Goal: Task Accomplishment & Management: Manage account settings

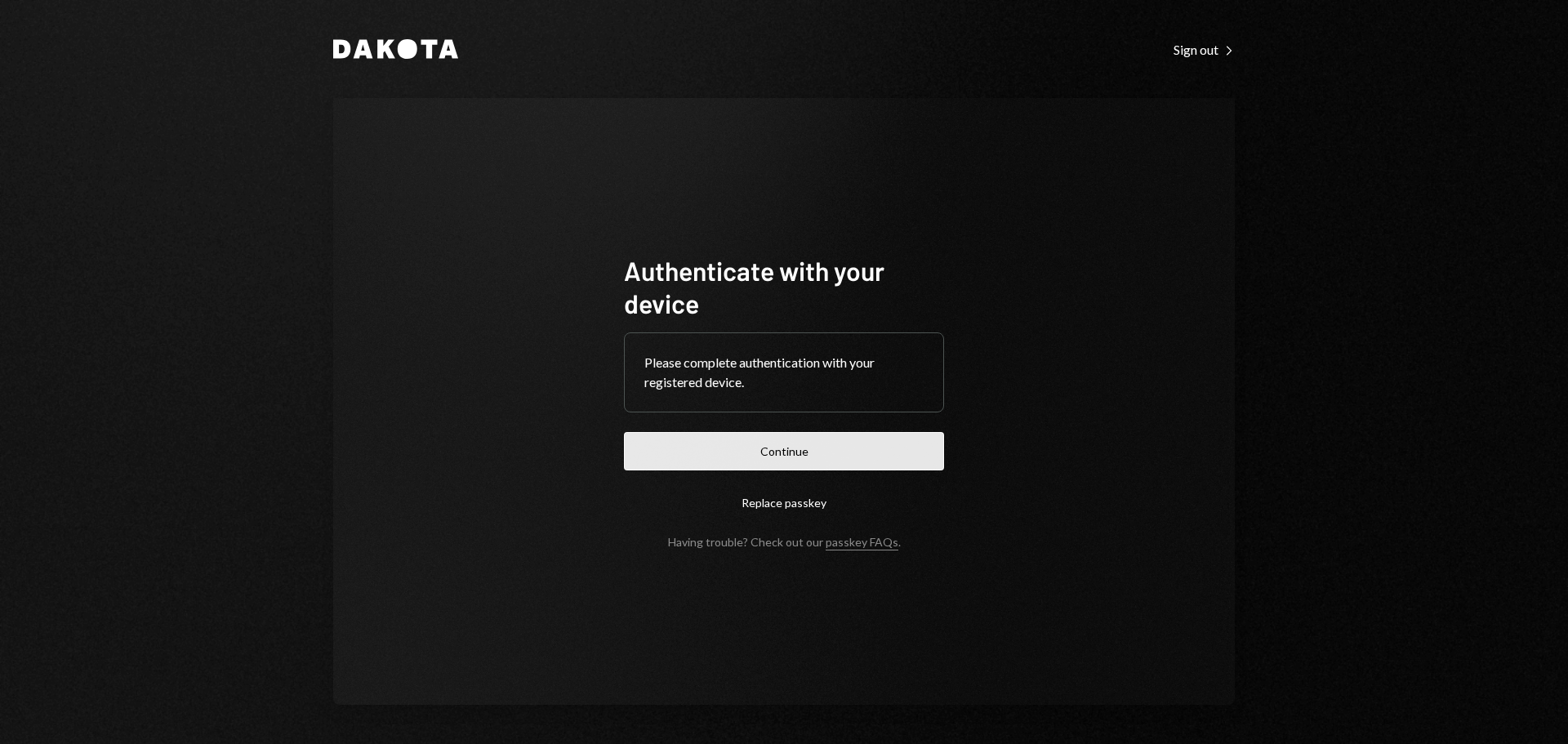
click at [760, 456] on button "Continue" at bounding box center [783, 450] width 320 height 38
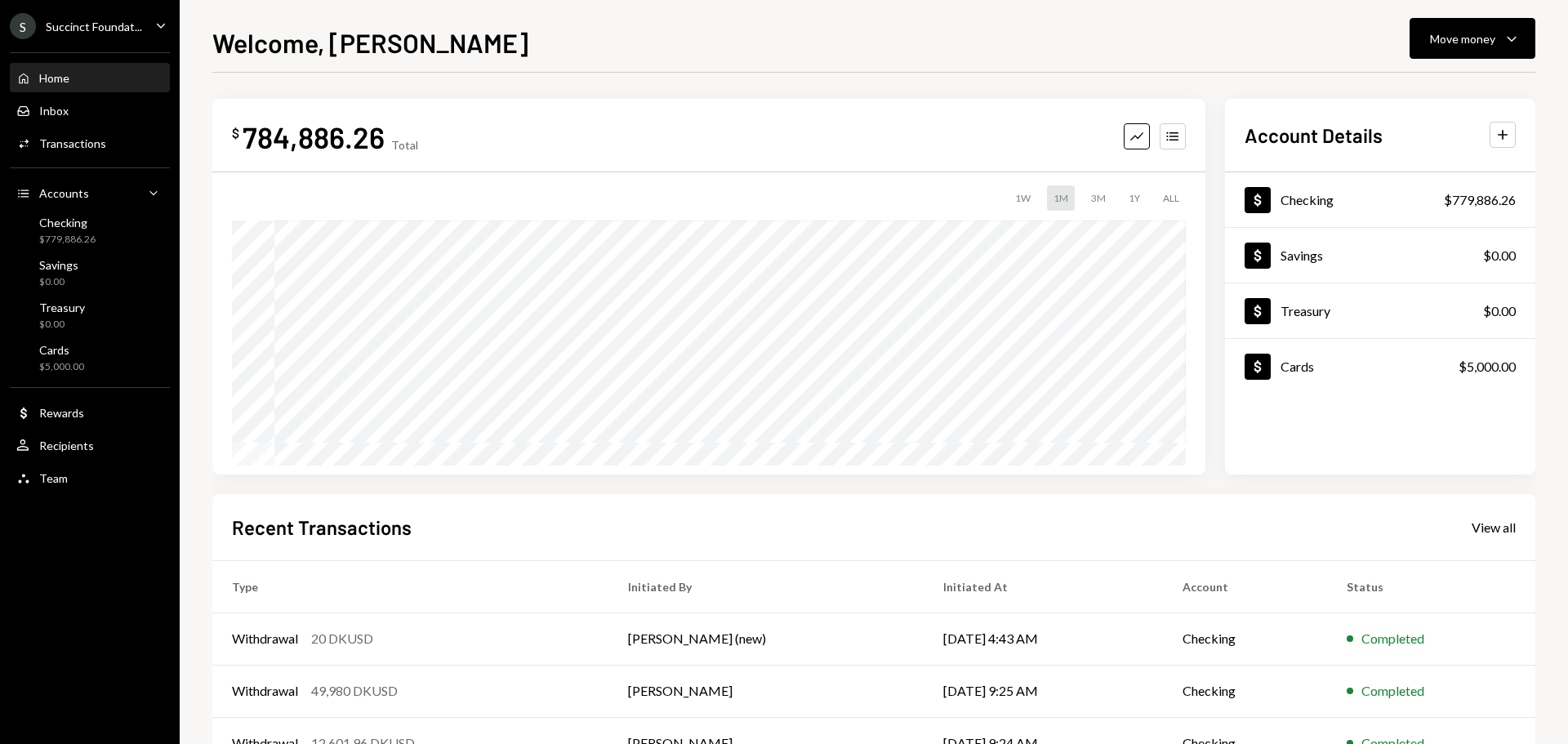
click at [95, 27] on div "Succinct Foundat..." at bounding box center [94, 26] width 96 height 13
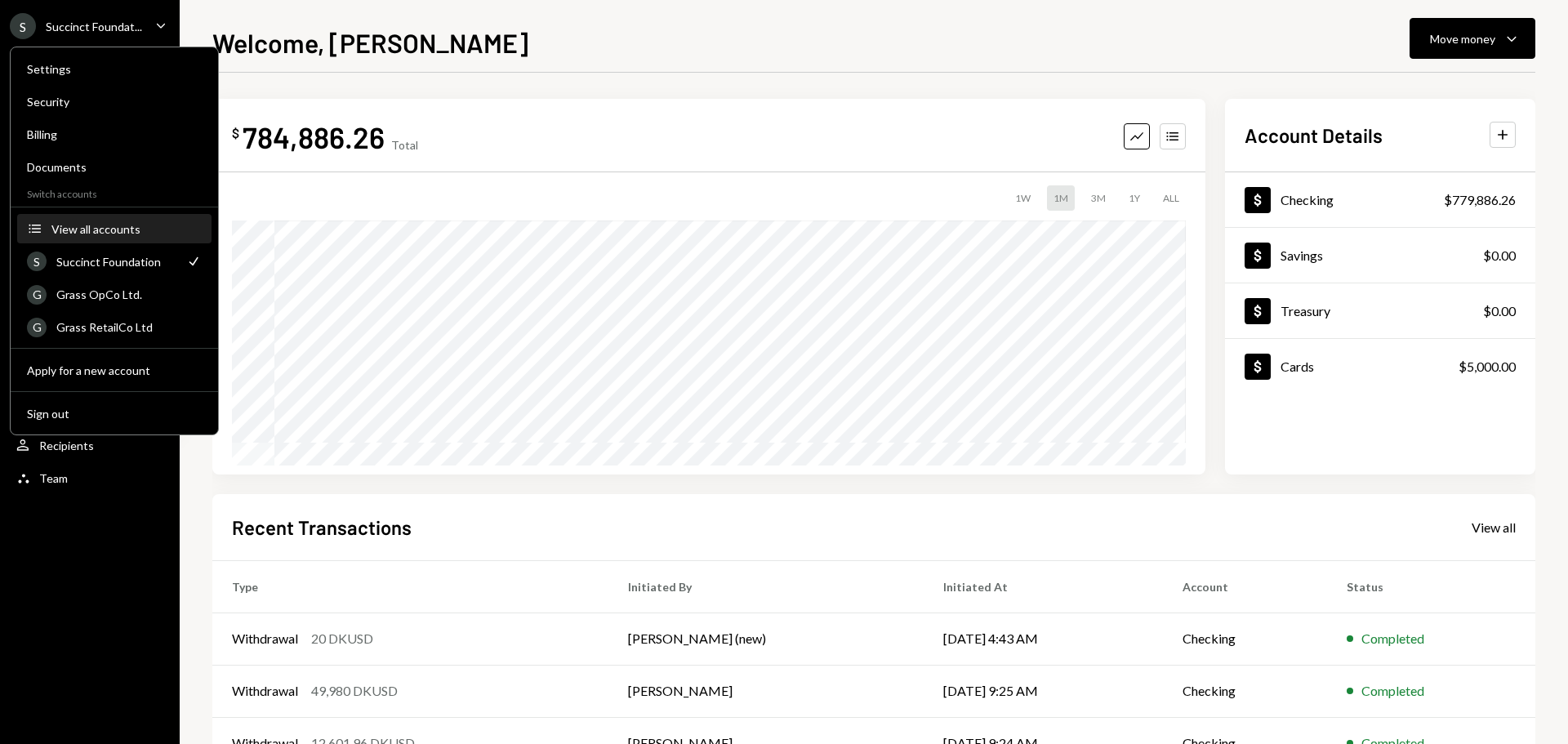
click at [112, 222] on div "View all accounts" at bounding box center [127, 229] width 150 height 13
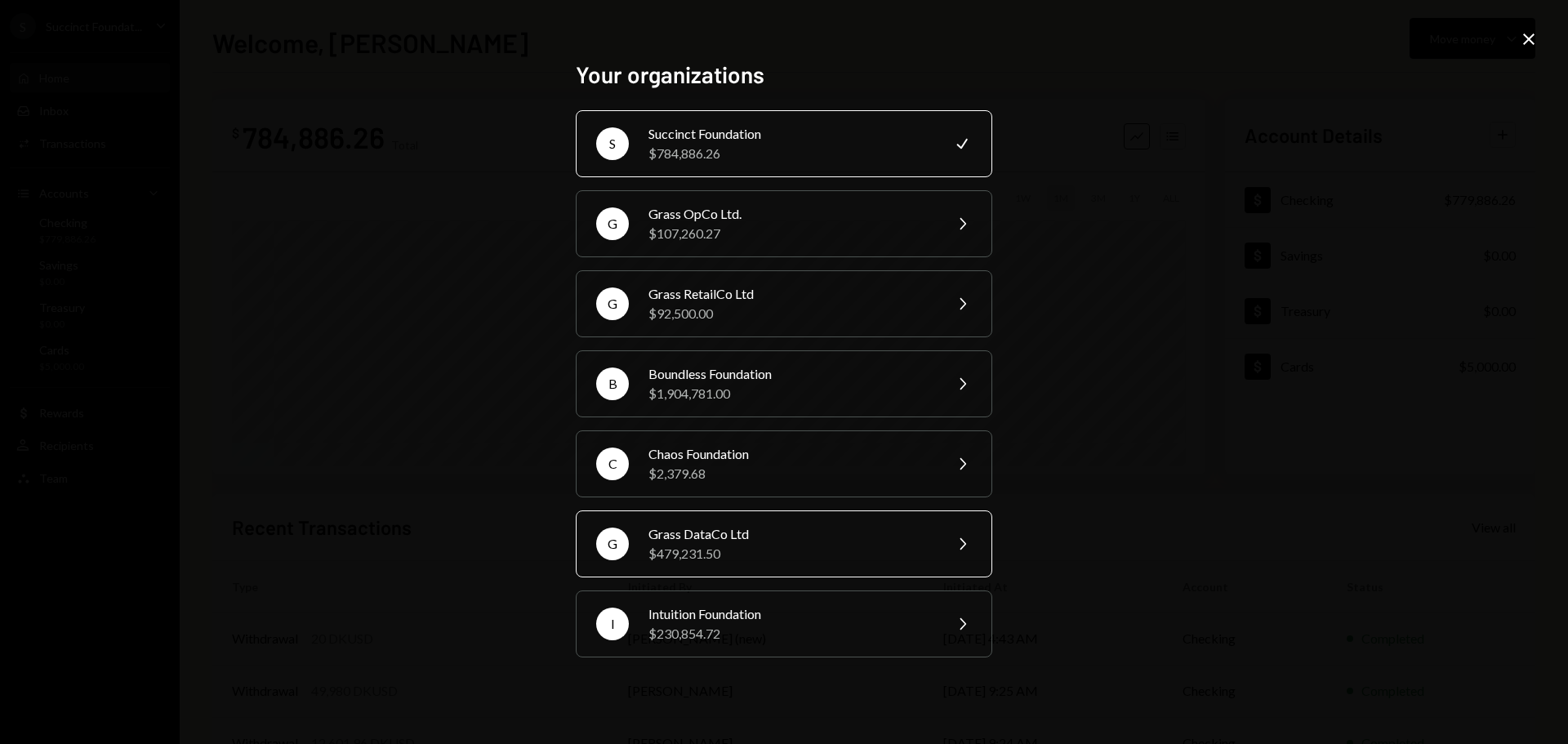
click at [801, 530] on div "Grass DataCo Ltd" at bounding box center [790, 533] width 284 height 19
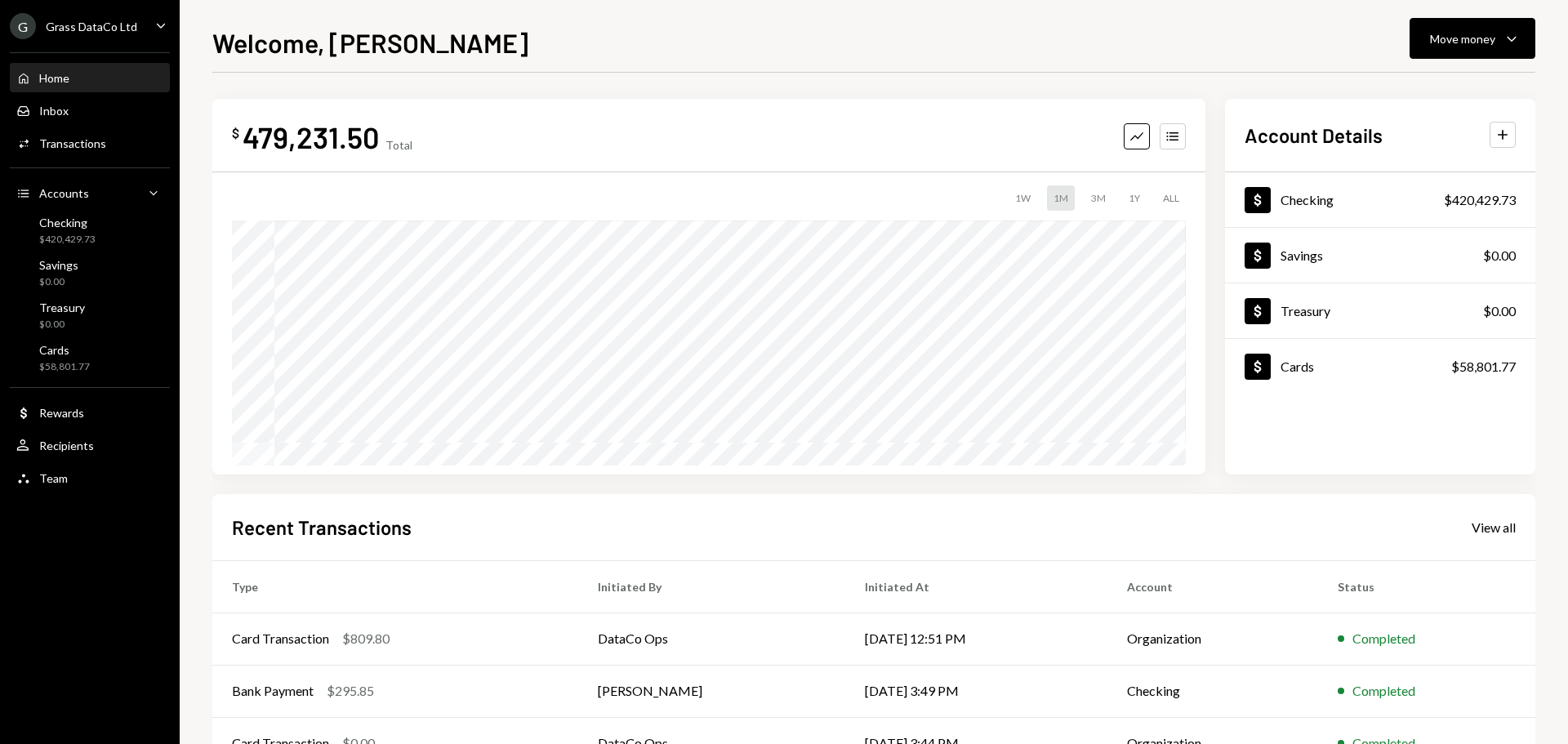
click at [70, 250] on div "Home Home Inbox Inbox Activities Transactions Accounts Accounts Caret Down Chec…" at bounding box center [89, 268] width 180 height 453
click at [74, 240] on div "$420,429.73" at bounding box center [67, 240] width 57 height 13
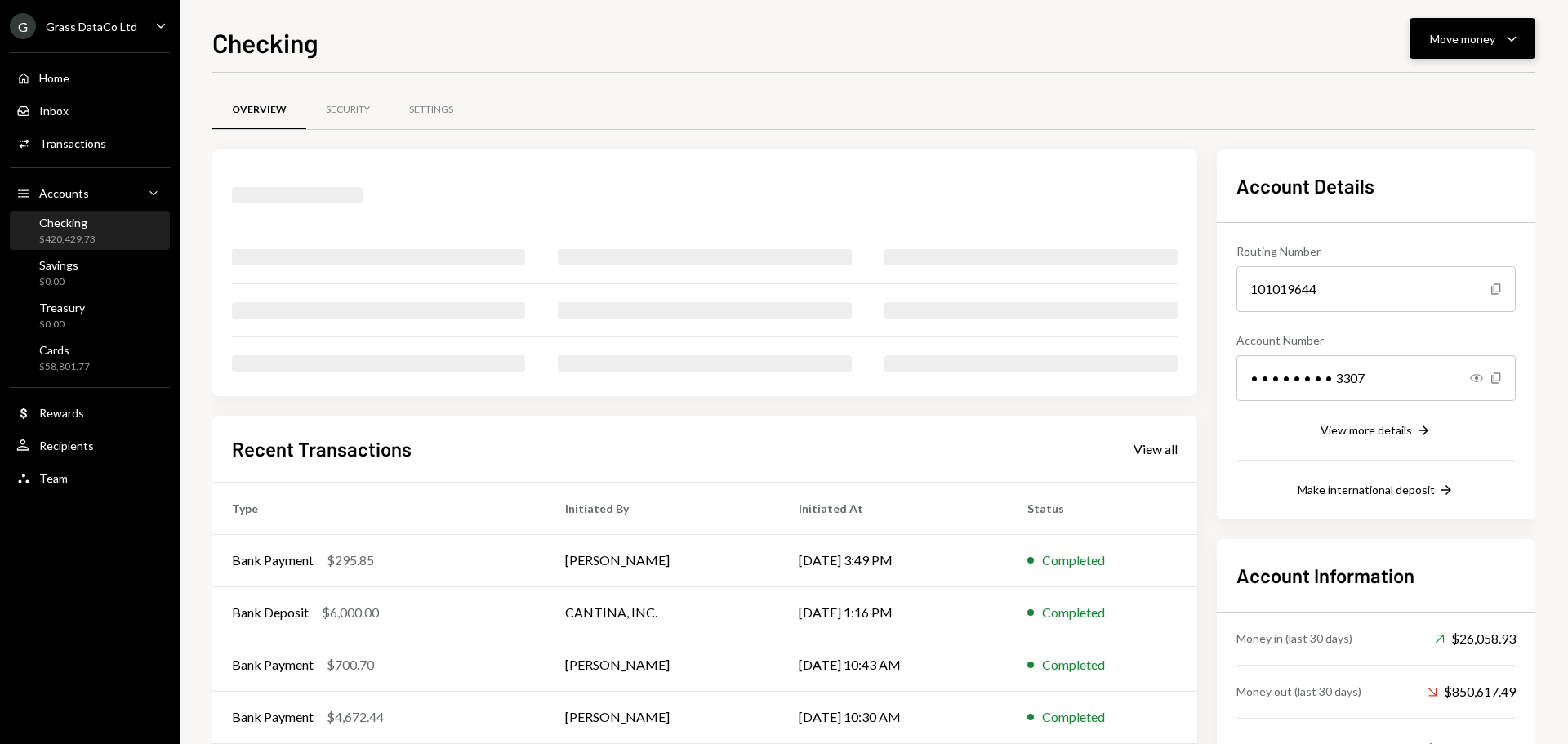
click at [1463, 32] on div "Move money Caret Down" at bounding box center [1473, 38] width 85 height 19
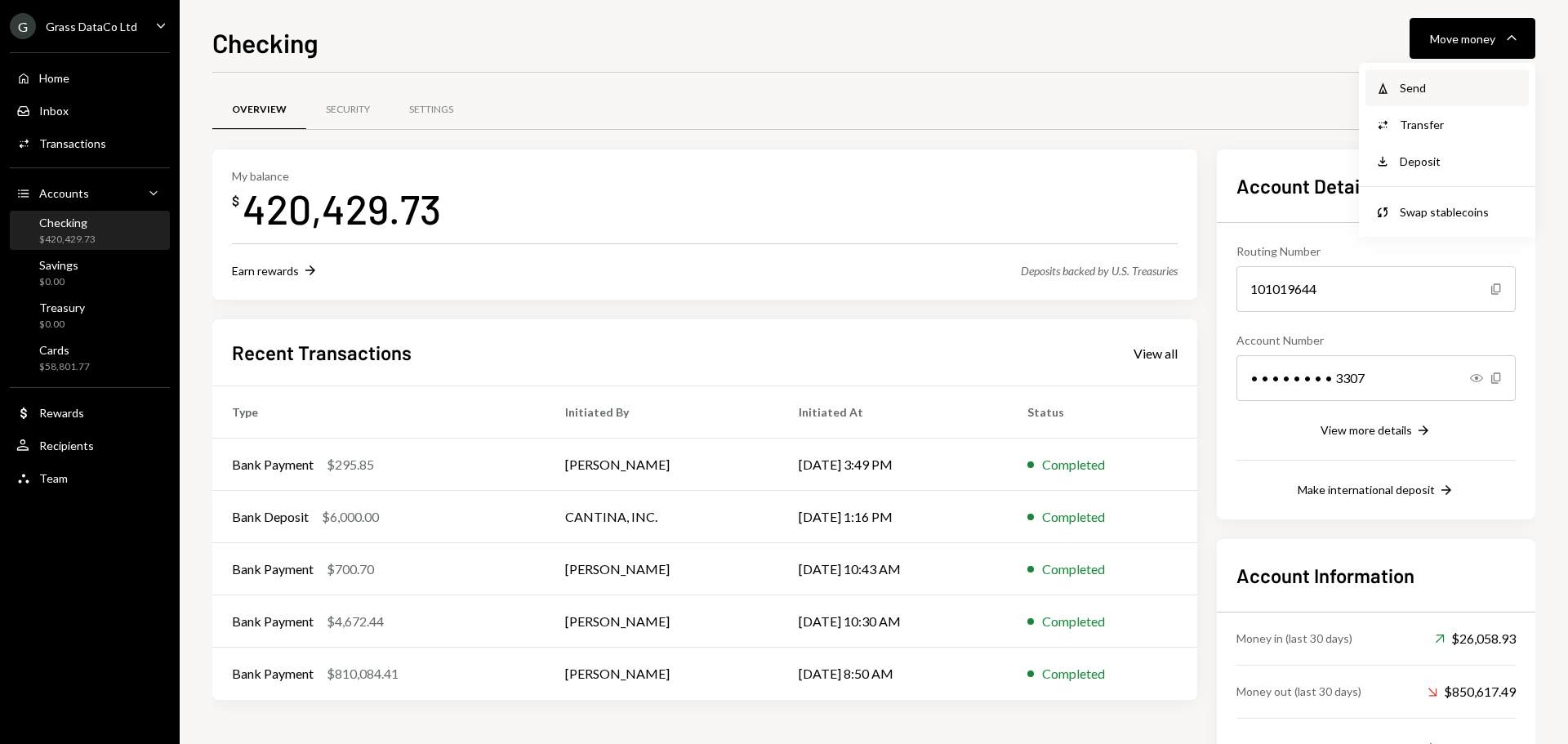
click at [1430, 87] on div "Send" at bounding box center [1459, 88] width 119 height 17
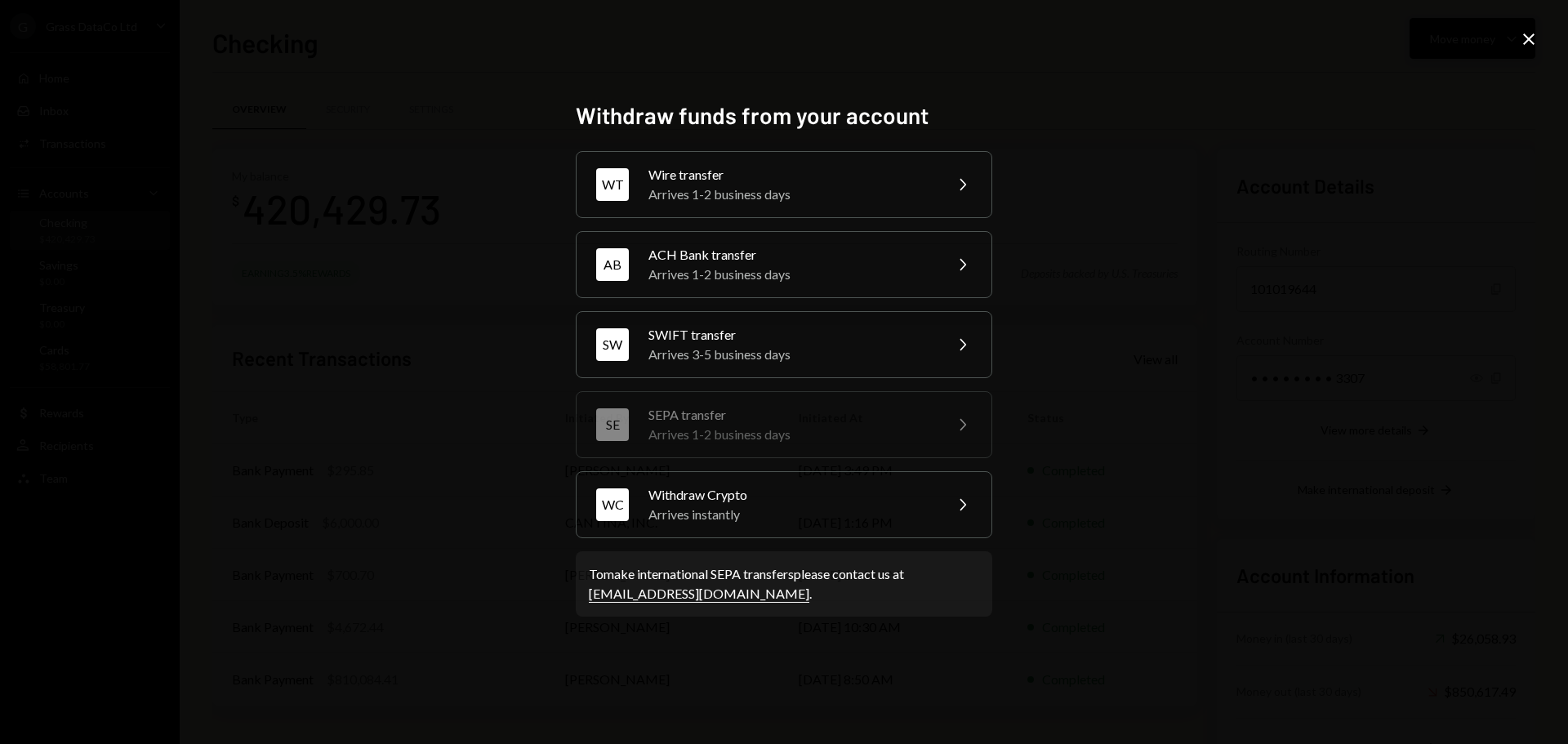
click at [1523, 34] on icon "Close" at bounding box center [1528, 39] width 19 height 19
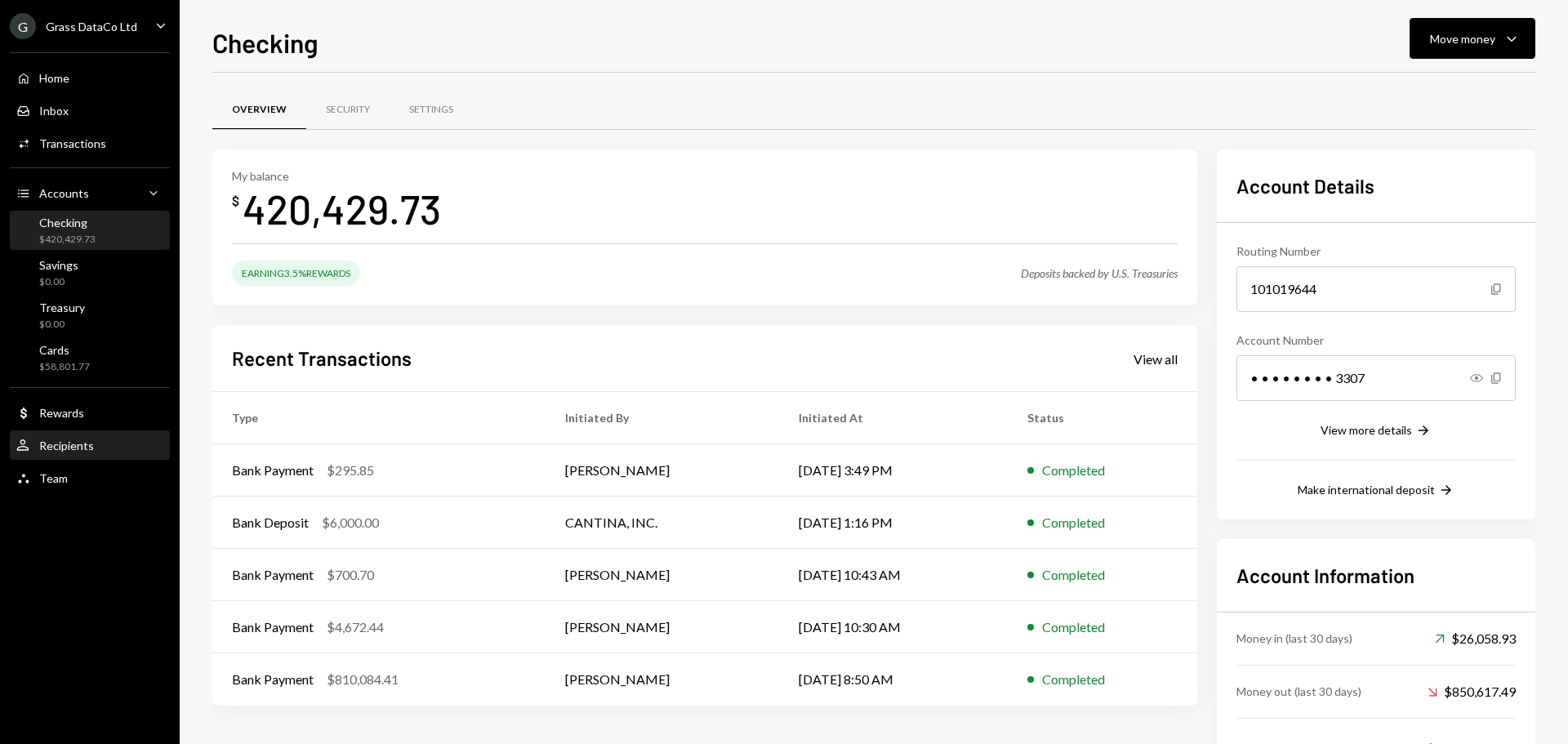
click at [73, 444] on div "Recipients" at bounding box center [66, 445] width 55 height 13
